Goal: Information Seeking & Learning: Learn about a topic

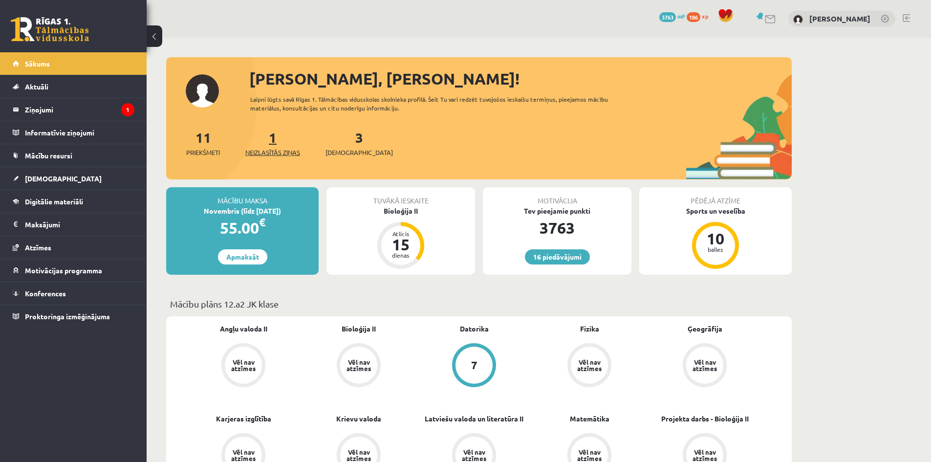
click at [276, 140] on link "1 Neizlasītās ziņas" at bounding box center [272, 142] width 55 height 29
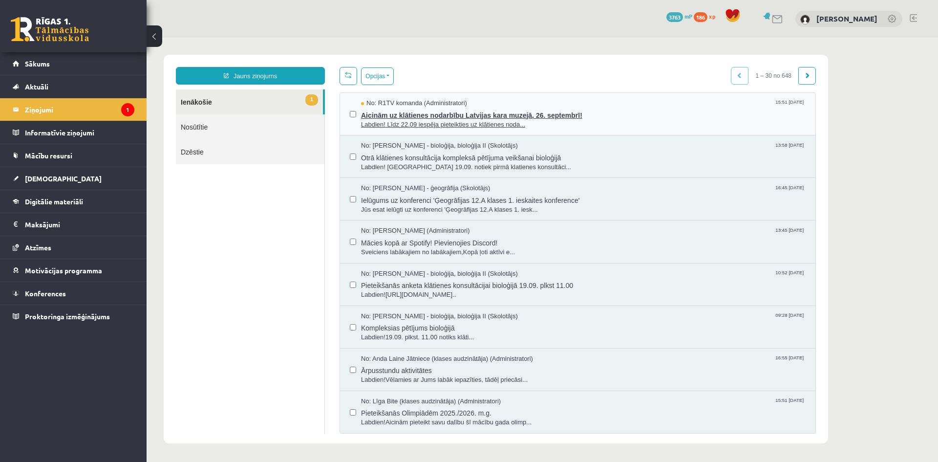
click at [383, 120] on span "Labdien! Līdz 22.09 iespēja pieteikties uz klātienes noda..." at bounding box center [583, 124] width 445 height 9
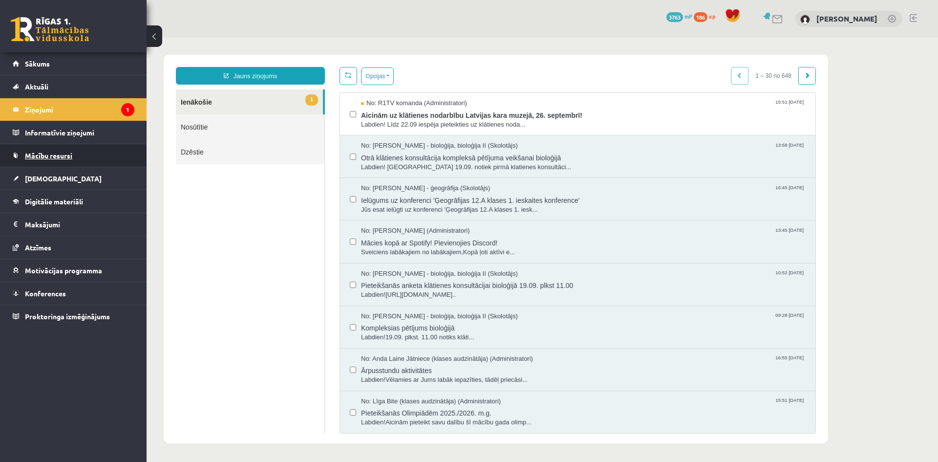
click at [58, 157] on span "Mācību resursi" at bounding box center [48, 155] width 47 height 9
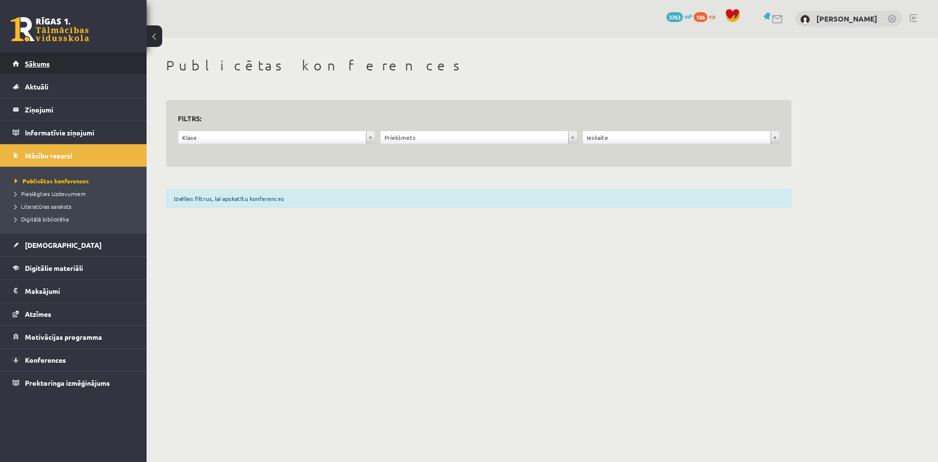
click at [33, 71] on link "Sākums" at bounding box center [74, 63] width 122 height 22
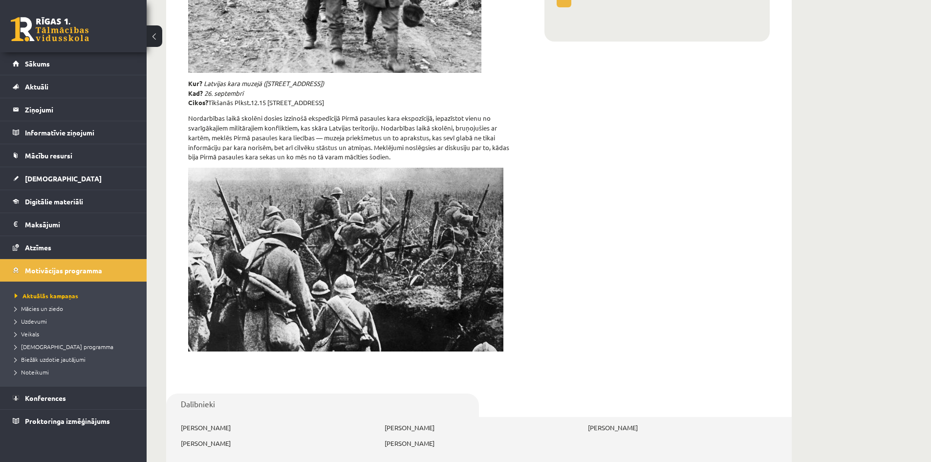
scroll to position [256, 0]
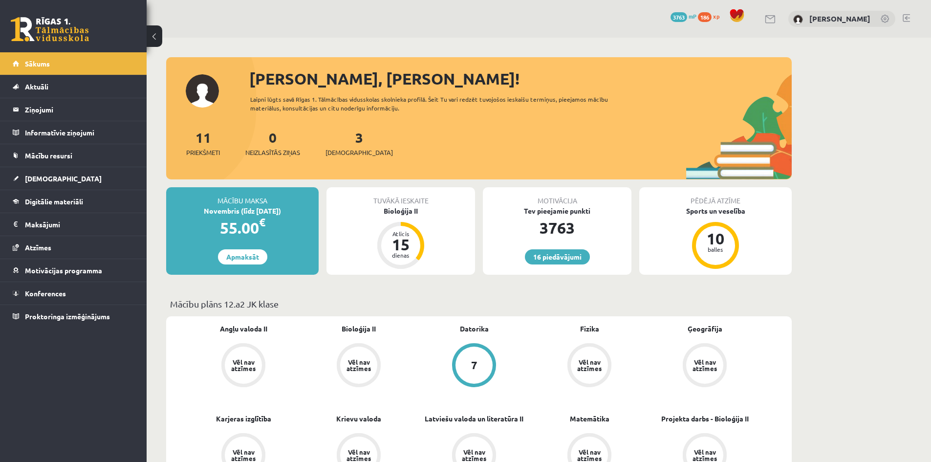
click at [905, 22] on div at bounding box center [905, 19] width 7 height 10
click at [905, 15] on link at bounding box center [905, 18] width 7 height 8
click at [43, 173] on link "[DEMOGRAPHIC_DATA]" at bounding box center [74, 178] width 122 height 22
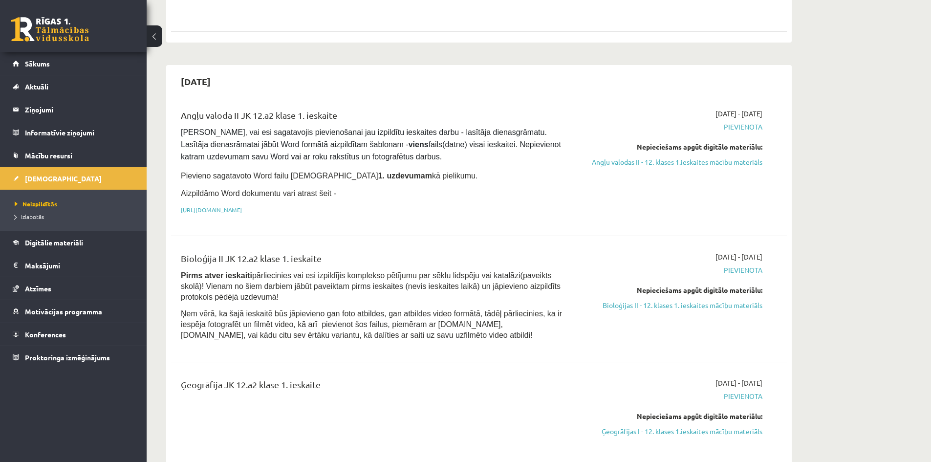
scroll to position [447, 0]
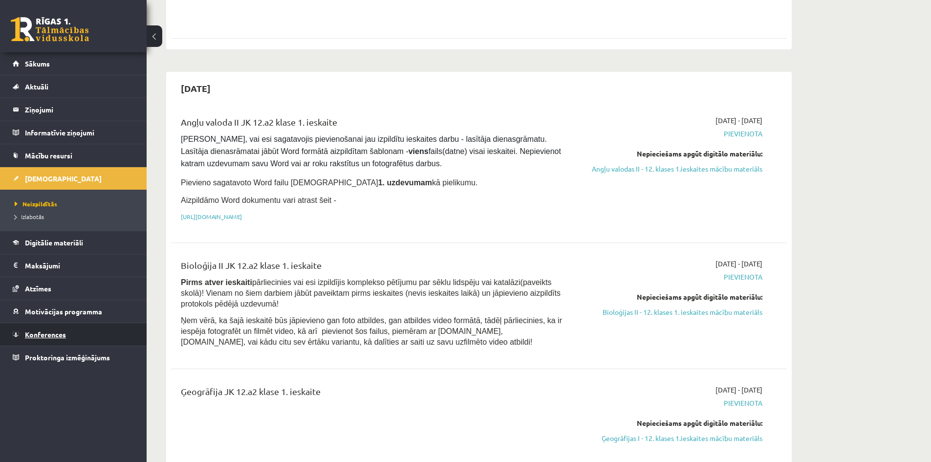
click at [63, 332] on span "Konferences" at bounding box center [45, 334] width 41 height 9
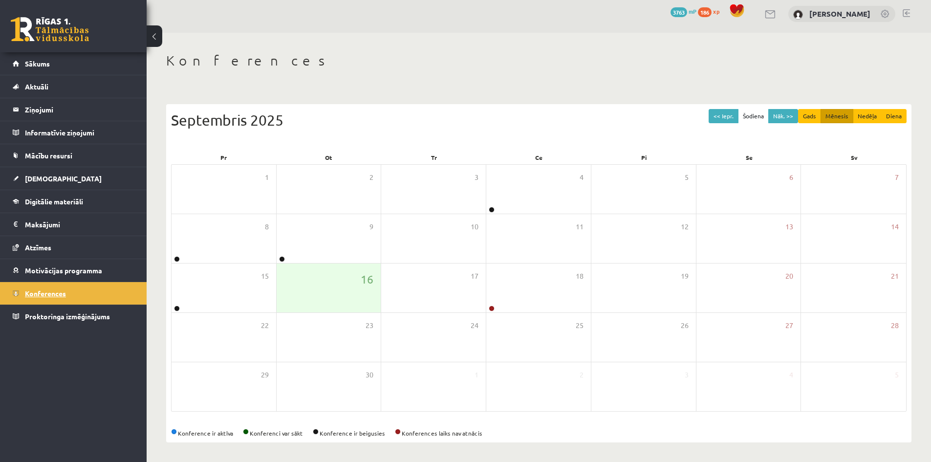
scroll to position [5, 0]
click at [64, 154] on span "Mācību resursi" at bounding box center [48, 155] width 47 height 9
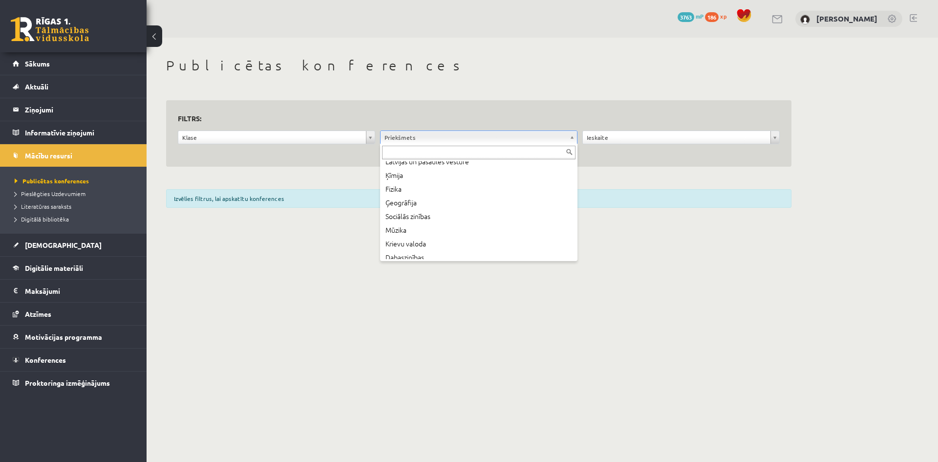
scroll to position [106, 0]
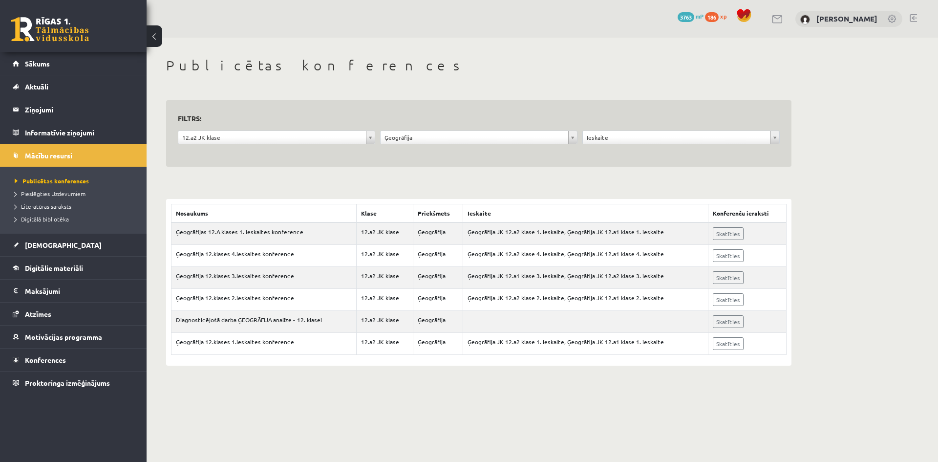
click at [937, 135] on div "**********" at bounding box center [542, 211] width 791 height 347
click at [732, 236] on link "Skatīties" at bounding box center [728, 233] width 31 height 13
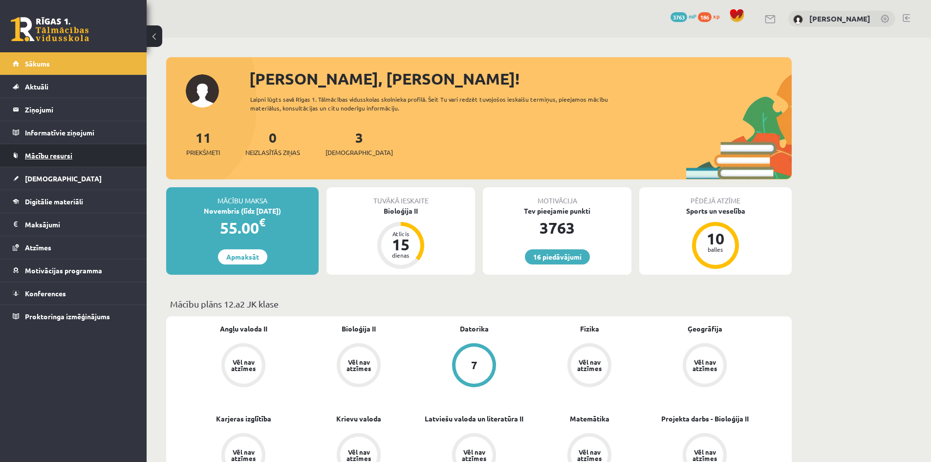
click at [86, 158] on link "Mācību resursi" at bounding box center [74, 155] width 122 height 22
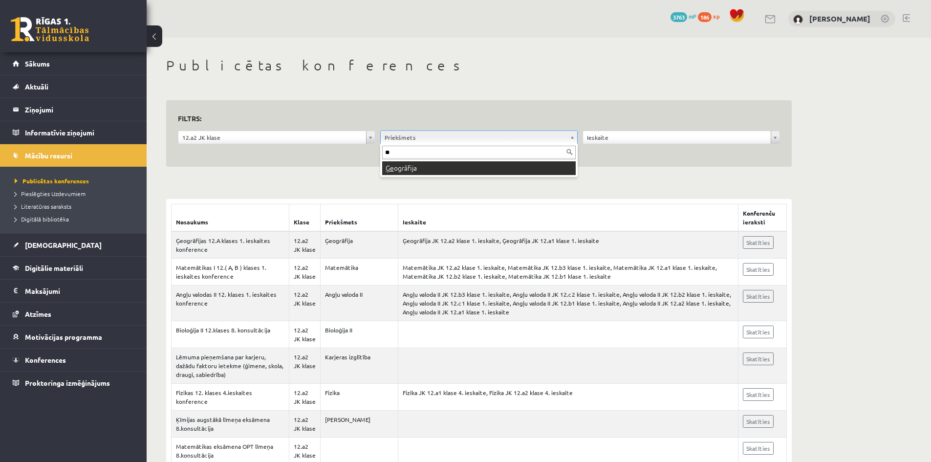
type input "**"
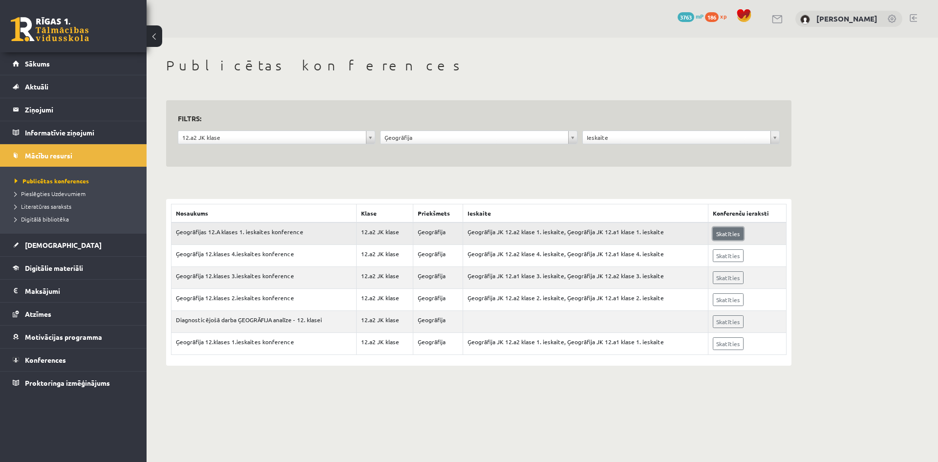
click at [732, 235] on link "Skatīties" at bounding box center [728, 233] width 31 height 13
click at [28, 68] on link "Sākums" at bounding box center [74, 63] width 122 height 22
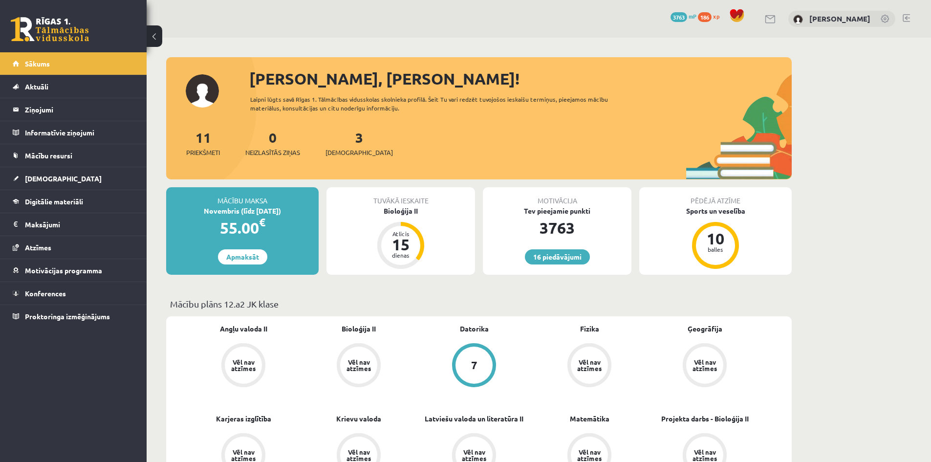
click at [905, 20] on link at bounding box center [905, 18] width 7 height 8
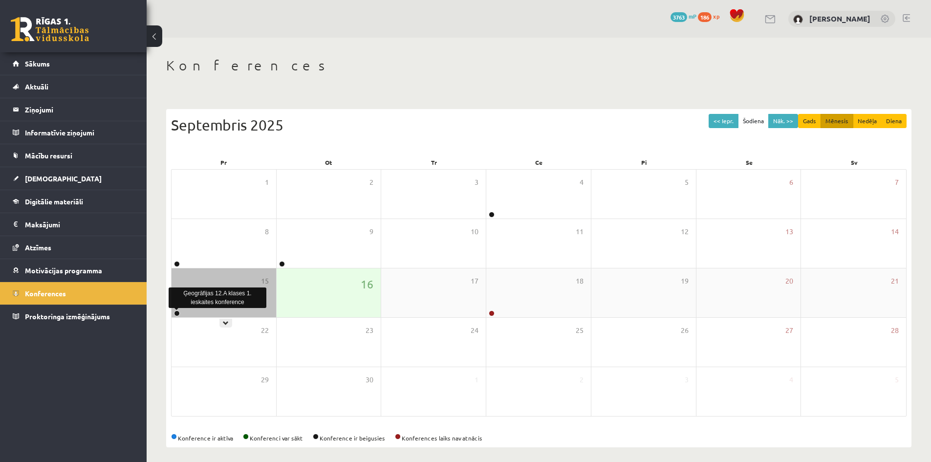
click at [178, 317] on div at bounding box center [175, 313] width 9 height 7
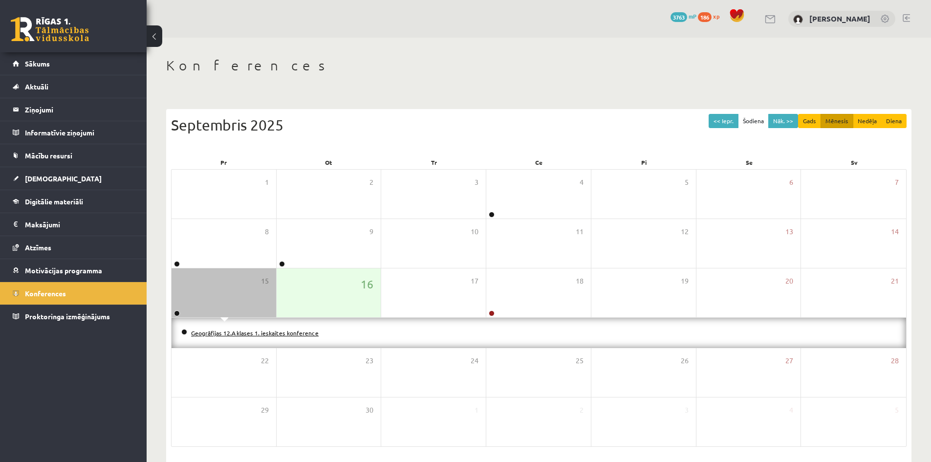
click at [223, 332] on link "Ģeogrāfijas 12.A klases 1. ieskaites konference" at bounding box center [254, 333] width 127 height 8
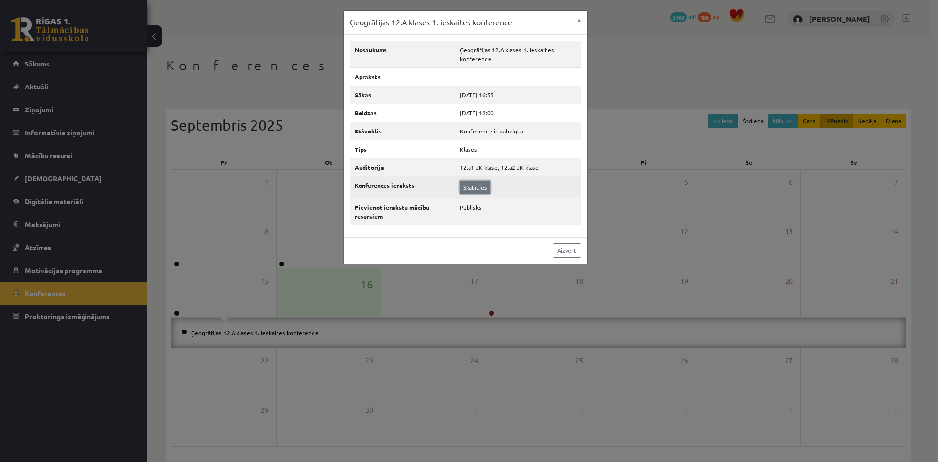
click at [488, 181] on link "Skatīties" at bounding box center [475, 187] width 31 height 13
